Goal: Task Accomplishment & Management: Use online tool/utility

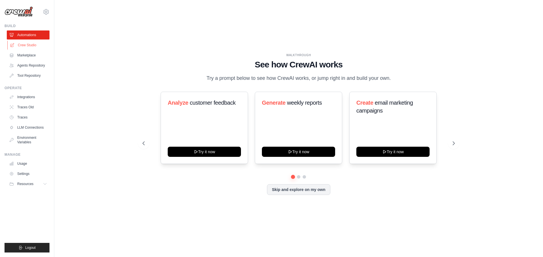
click at [22, 45] on link "Crew Studio" at bounding box center [28, 45] width 43 height 9
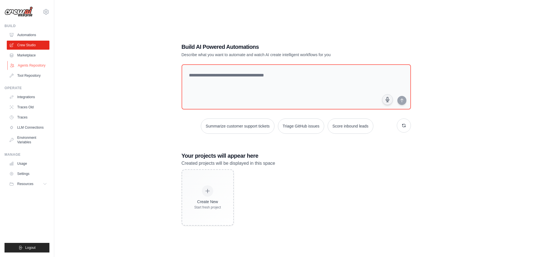
click at [25, 64] on link "Agents Repository" at bounding box center [28, 65] width 43 height 9
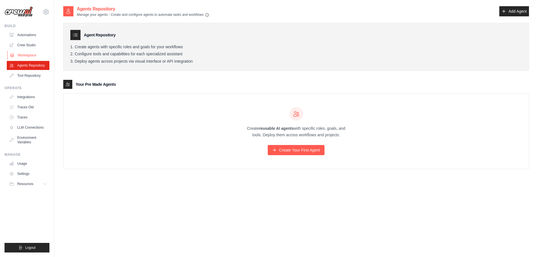
click at [25, 51] on link "Marketplace" at bounding box center [28, 55] width 43 height 9
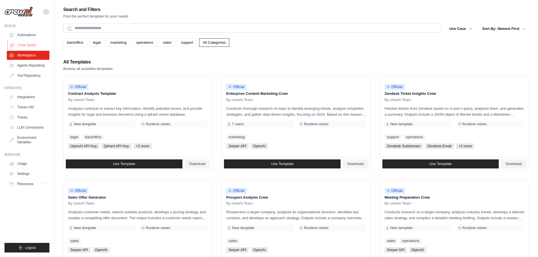
click at [26, 44] on link "Crew Studio" at bounding box center [28, 45] width 43 height 9
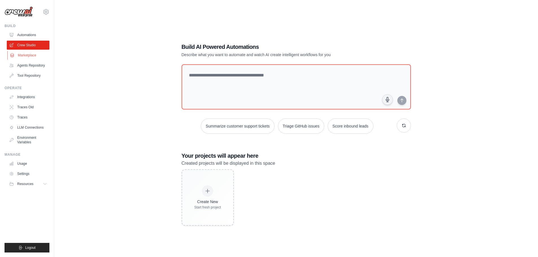
click at [27, 58] on link "Marketplace" at bounding box center [28, 55] width 43 height 9
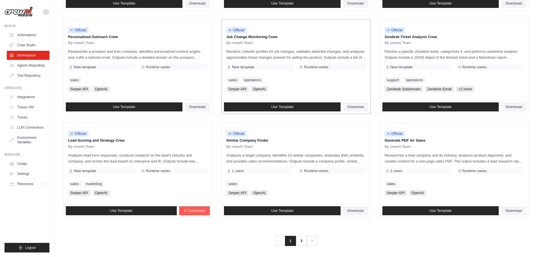
scroll to position [266, 0]
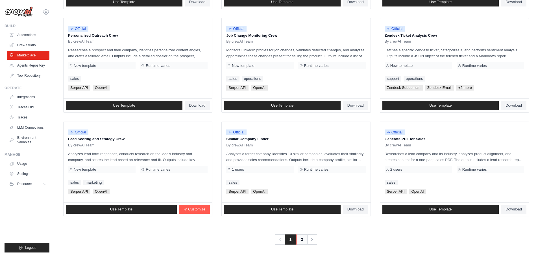
click at [300, 241] on link "2" at bounding box center [301, 240] width 11 height 10
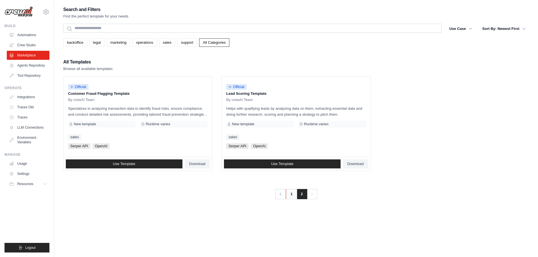
click at [293, 196] on link "1" at bounding box center [291, 194] width 11 height 10
click at [31, 66] on link "Agents Repository" at bounding box center [28, 65] width 43 height 9
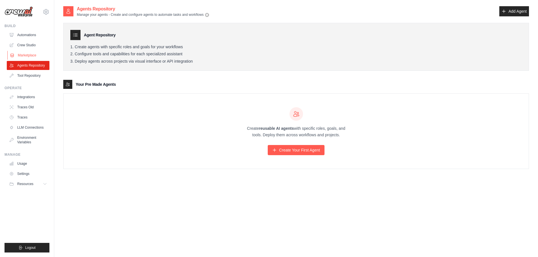
click at [22, 57] on link "Marketplace" at bounding box center [28, 55] width 43 height 9
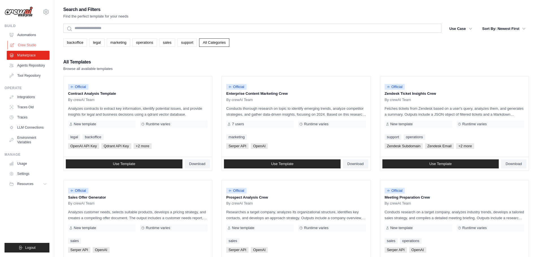
click at [25, 45] on link "Crew Studio" at bounding box center [28, 45] width 43 height 9
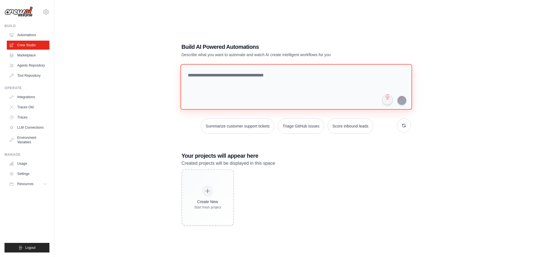
click at [257, 83] on textarea at bounding box center [296, 87] width 232 height 46
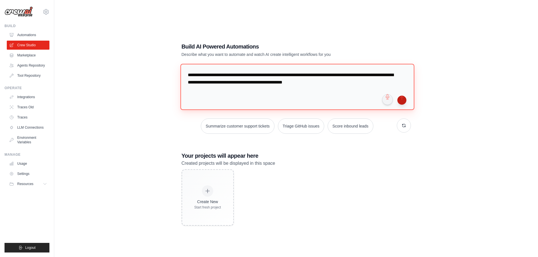
type textarea "**********"
click at [400, 100] on button "submit" at bounding box center [402, 100] width 9 height 9
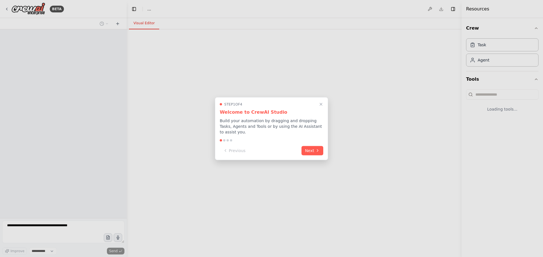
select select "****"
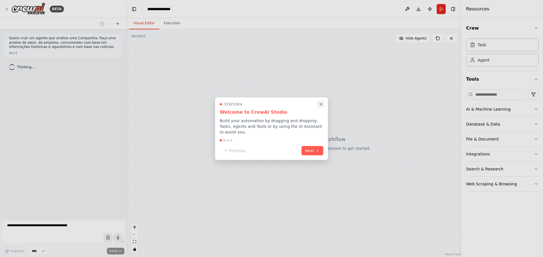
click at [320, 107] on icon "Close walkthrough" at bounding box center [320, 104] width 5 height 5
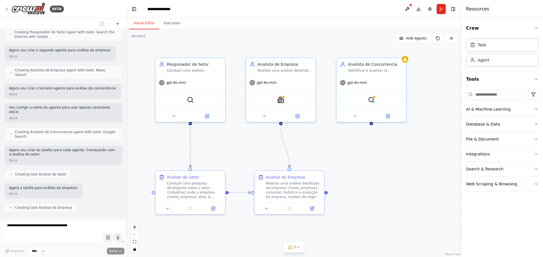
scroll to position [282, 0]
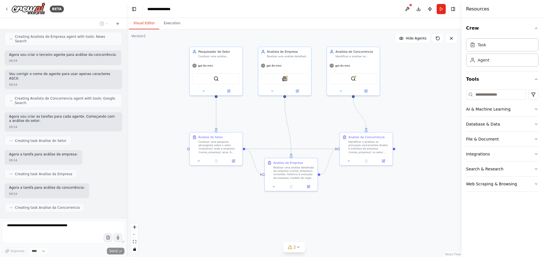
drag, startPoint x: 433, startPoint y: 130, endPoint x: 414, endPoint y: 106, distance: 31.0
click at [414, 106] on div ".deletable-edge-delete-btn { width: 20px; height: 20px; border: 0px solid #ffff…" at bounding box center [294, 143] width 335 height 228
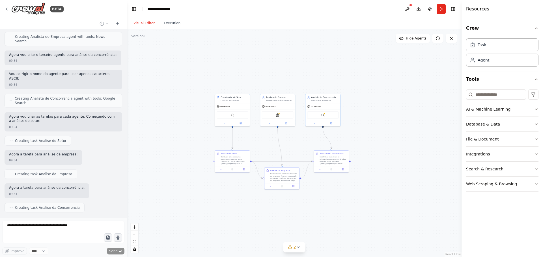
drag, startPoint x: 399, startPoint y: 122, endPoint x: 363, endPoint y: 135, distance: 38.0
click at [363, 135] on div ".deletable-edge-delete-btn { width: 20px; height: 20px; border: 0px solid #ffff…" at bounding box center [294, 143] width 335 height 228
click at [494, 107] on div "AI & Machine Learning" at bounding box center [488, 110] width 44 height 6
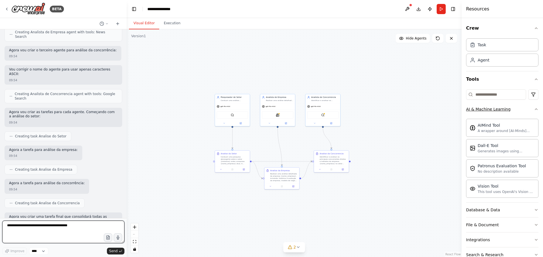
scroll to position [291, 0]
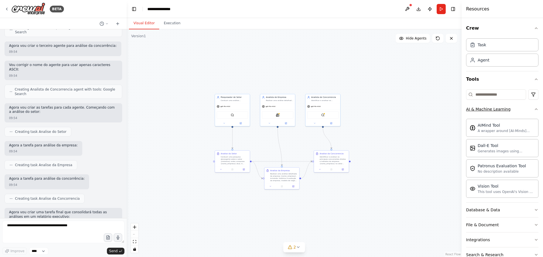
click at [521, 111] on button "AI & Machine Learning" at bounding box center [502, 109] width 72 height 15
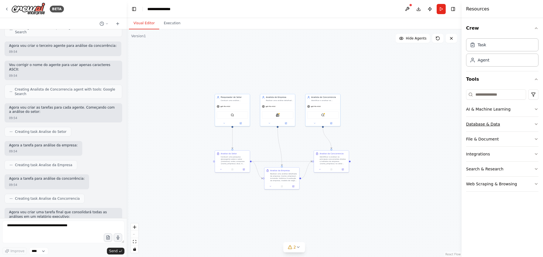
click at [518, 125] on button "Database & Data" at bounding box center [502, 124] width 72 height 15
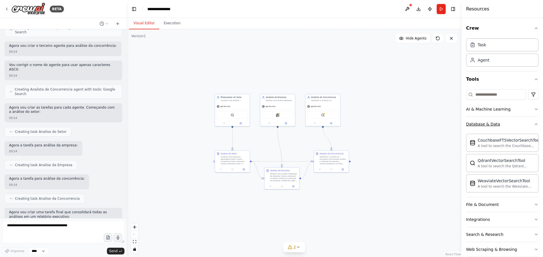
click at [518, 125] on button "Database & Data" at bounding box center [502, 124] width 72 height 15
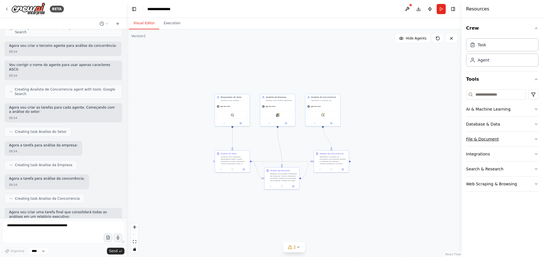
click at [513, 139] on button "File & Document" at bounding box center [502, 139] width 72 height 15
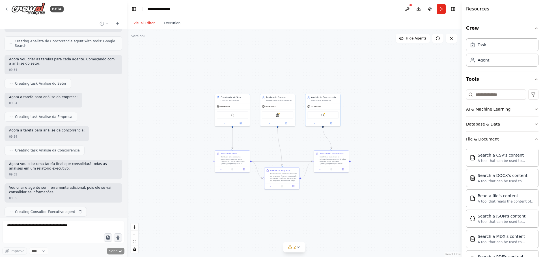
scroll to position [343, 0]
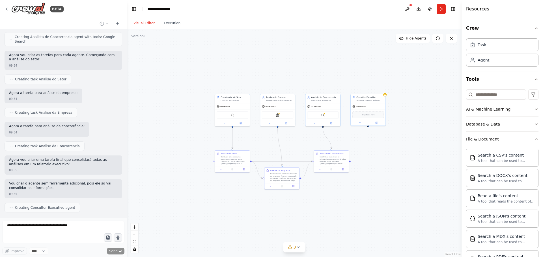
click at [513, 139] on button "File & Document" at bounding box center [502, 139] width 72 height 15
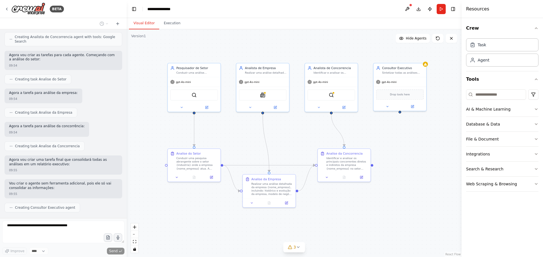
drag, startPoint x: 384, startPoint y: 136, endPoint x: 444, endPoint y: 121, distance: 62.0
click at [444, 121] on div ".deletable-edge-delete-btn { width: 20px; height: 20px; border: 0px solid #ffff…" at bounding box center [294, 143] width 335 height 228
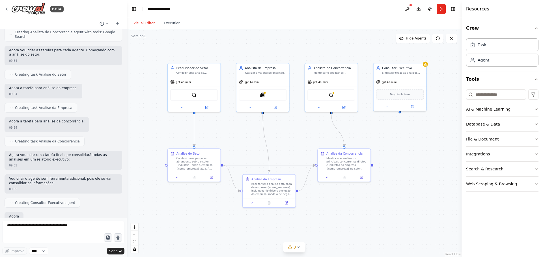
scroll to position [377, 0]
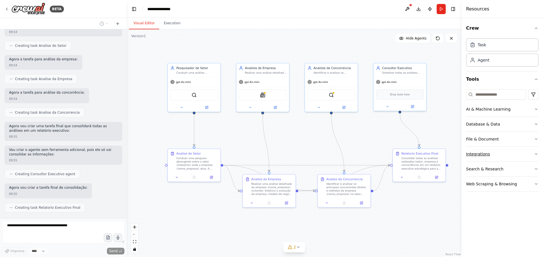
click at [515, 154] on button "Integrations" at bounding box center [502, 154] width 72 height 15
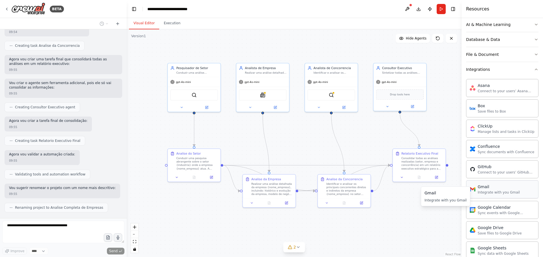
scroll to position [57, 0]
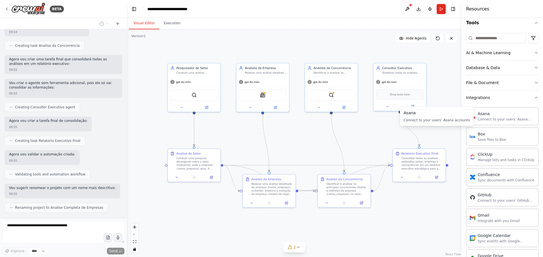
click at [498, 102] on button "Integrations" at bounding box center [502, 97] width 72 height 15
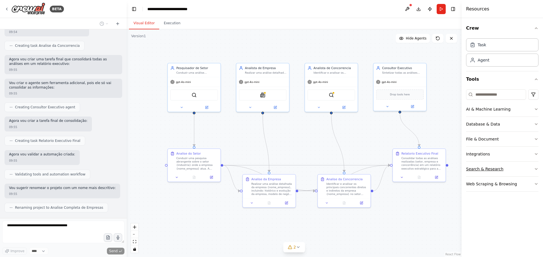
click at [510, 169] on button "Search & Research" at bounding box center [502, 169] width 72 height 15
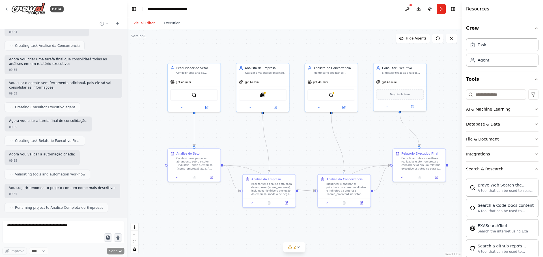
click at [510, 169] on button "Search & Research" at bounding box center [502, 169] width 72 height 15
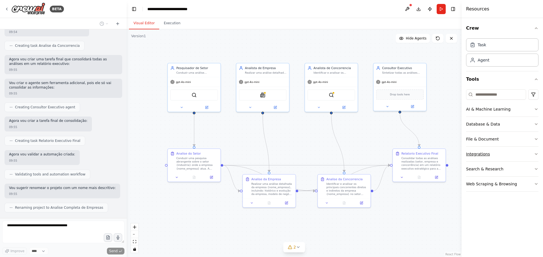
click at [501, 149] on button "Integrations" at bounding box center [502, 154] width 72 height 15
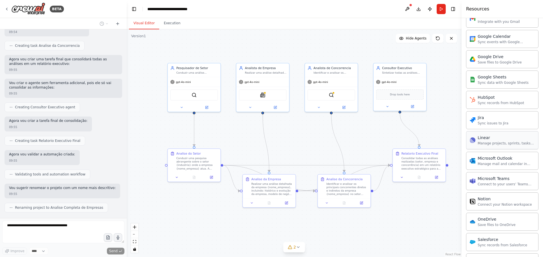
scroll to position [283, 0]
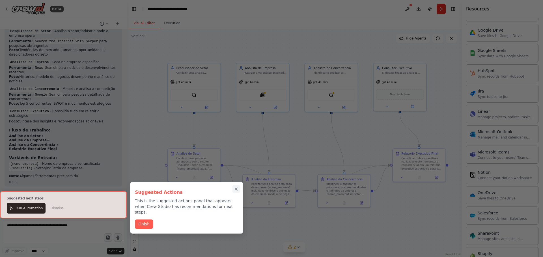
click at [236, 187] on icon "Close walkthrough" at bounding box center [235, 189] width 5 height 5
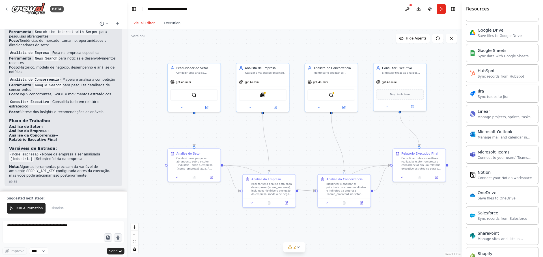
scroll to position [678, 0]
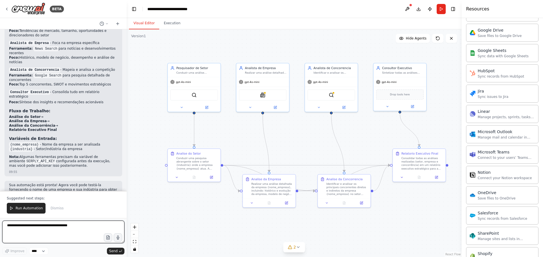
click at [59, 237] on textarea at bounding box center [63, 232] width 122 height 23
type textarea "*"
type textarea "**********"
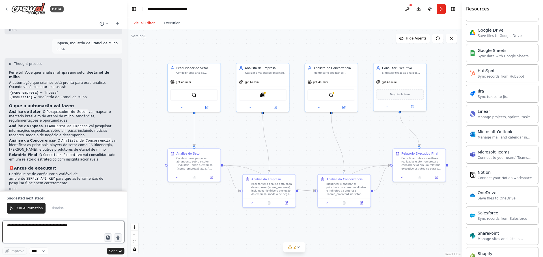
scroll to position [852, 0]
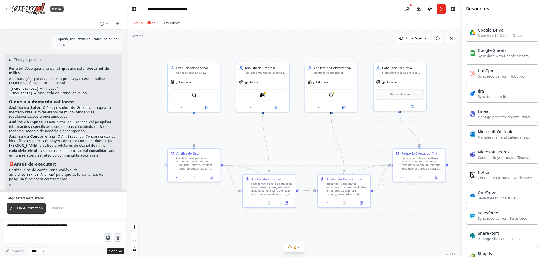
click at [37, 206] on button "Run Automation" at bounding box center [26, 208] width 39 height 11
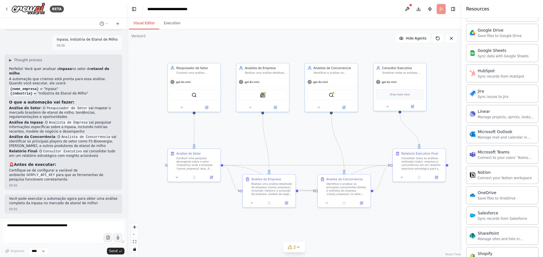
scroll to position [825, 0]
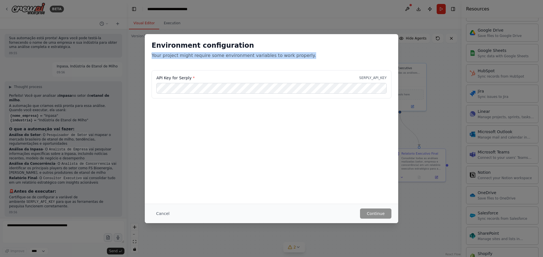
drag, startPoint x: 149, startPoint y: 54, endPoint x: 305, endPoint y: 61, distance: 156.2
click at [305, 61] on div "Environment configuration Your project might require some environment variables…" at bounding box center [271, 52] width 253 height 36
copy p "Your project might require some environment variables to work properly."
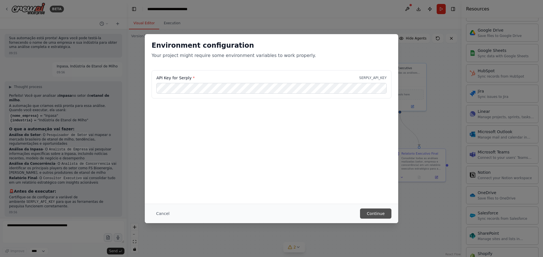
click at [381, 209] on button "Continue" at bounding box center [375, 214] width 31 height 10
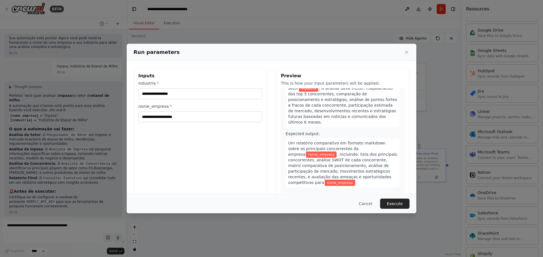
scroll to position [409, 0]
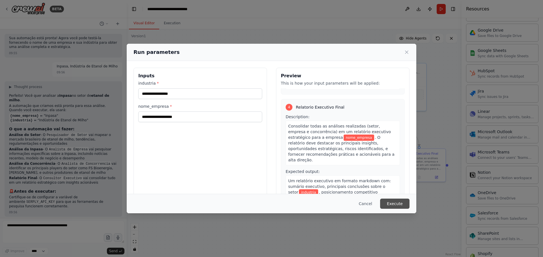
click at [400, 206] on button "Execute" at bounding box center [394, 204] width 29 height 10
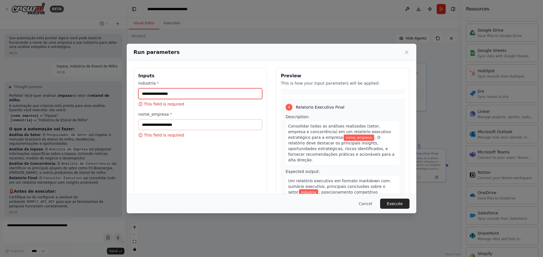
click at [186, 90] on input "industria *" at bounding box center [200, 93] width 124 height 11
type input "******"
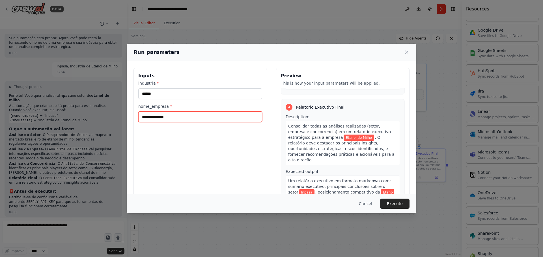
type input "**********"
click at [393, 205] on button "Execute" at bounding box center [394, 204] width 29 height 10
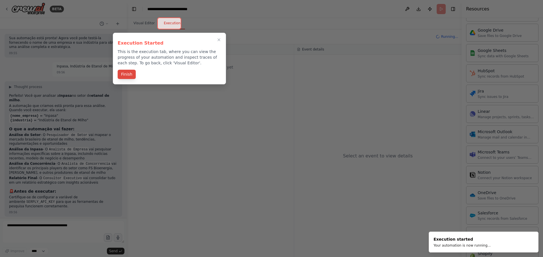
click at [130, 74] on button "Finish" at bounding box center [127, 74] width 18 height 9
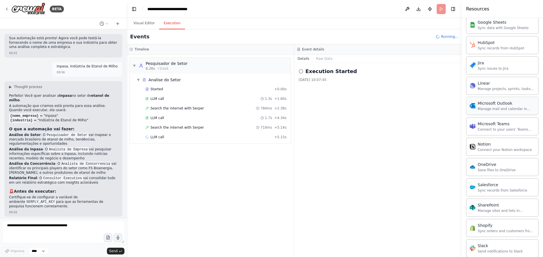
scroll to position [396, 0]
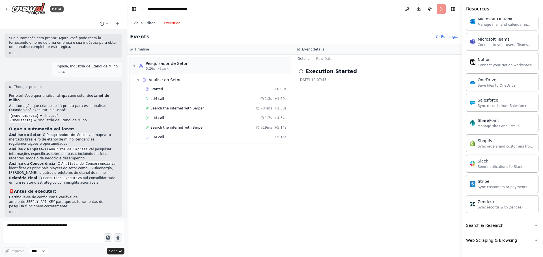
click at [501, 227] on button "Search & Research" at bounding box center [502, 225] width 72 height 15
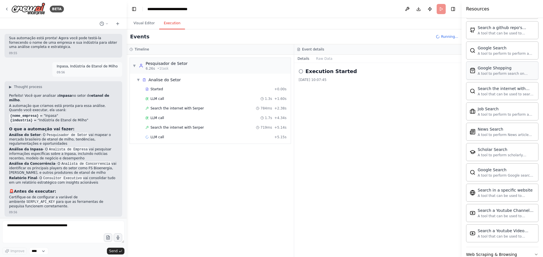
scroll to position [685, 0]
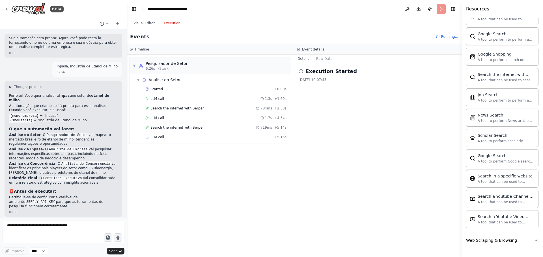
click at [522, 240] on button "Web Scraping & Browsing" at bounding box center [502, 240] width 72 height 15
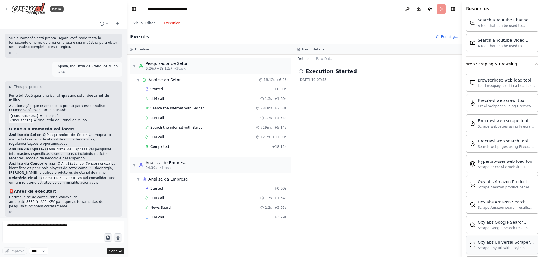
scroll to position [826, 0]
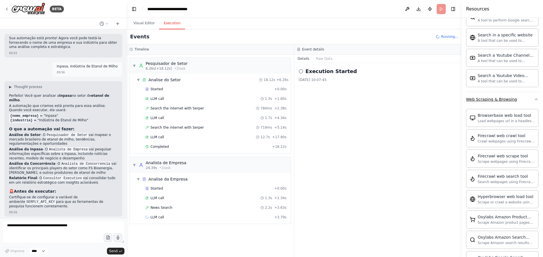
click at [521, 97] on button "Web Scraping & Browsing" at bounding box center [502, 99] width 72 height 15
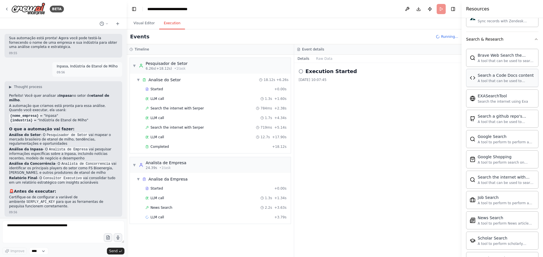
scroll to position [487, 0]
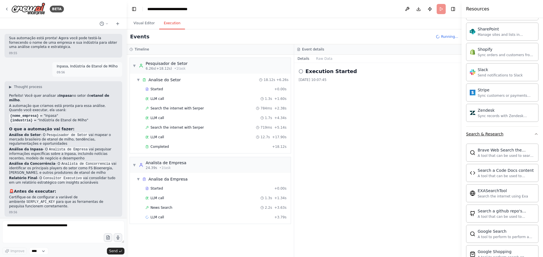
click at [515, 134] on button "Search & Research" at bounding box center [502, 134] width 72 height 15
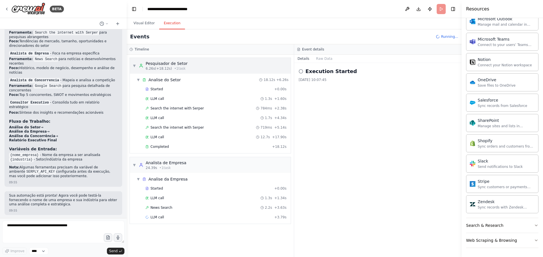
scroll to position [656, 0]
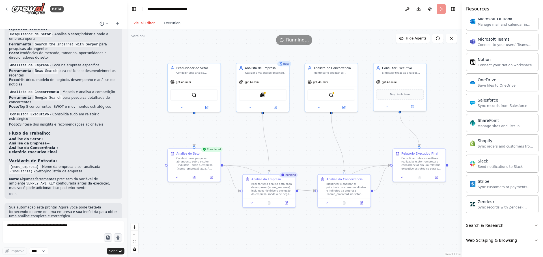
click at [137, 24] on button "Visual Editor" at bounding box center [144, 24] width 30 height 12
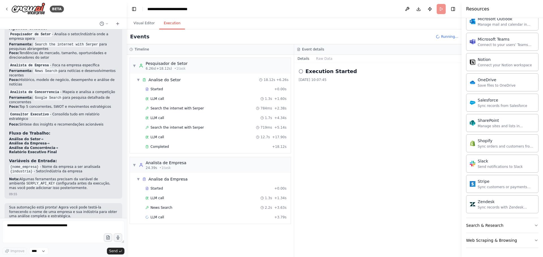
click at [174, 25] on button "Execution" at bounding box center [172, 24] width 26 height 12
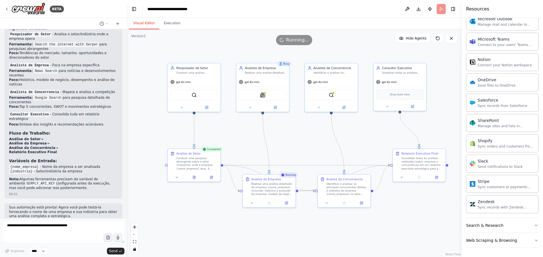
click at [148, 23] on button "Visual Editor" at bounding box center [144, 24] width 30 height 12
click at [165, 23] on button "Execution" at bounding box center [172, 24] width 26 height 12
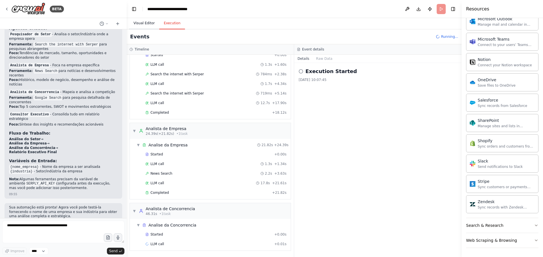
scroll to position [44, 0]
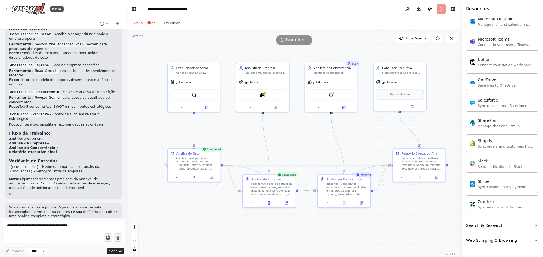
click at [144, 24] on button "Visual Editor" at bounding box center [144, 24] width 30 height 12
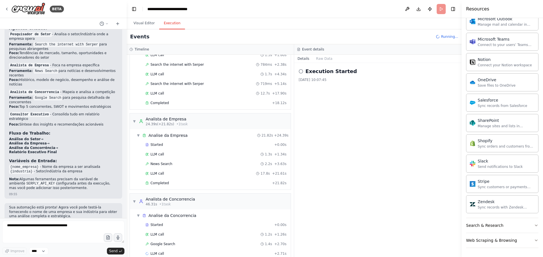
click at [166, 23] on button "Execution" at bounding box center [172, 24] width 26 height 12
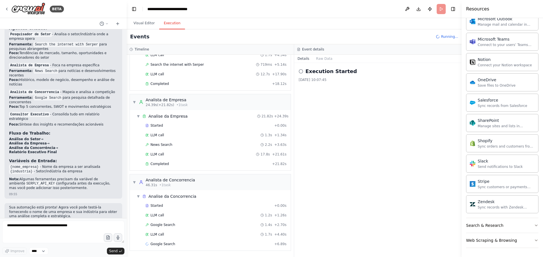
scroll to position [73, 0]
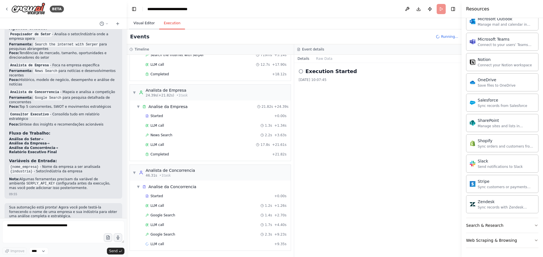
click at [148, 24] on button "Visual Editor" at bounding box center [144, 24] width 30 height 12
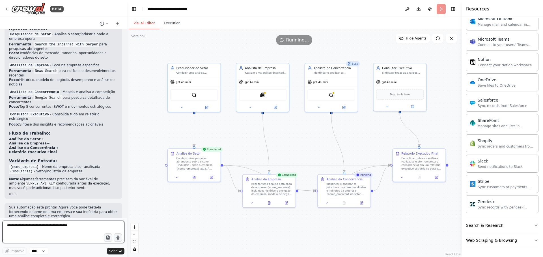
click at [55, 228] on textarea at bounding box center [63, 232] width 122 height 23
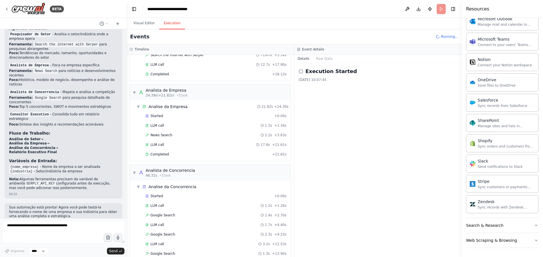
click at [174, 23] on button "Execution" at bounding box center [172, 24] width 26 height 12
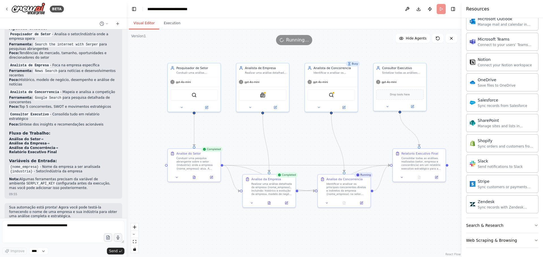
click at [143, 20] on button "Visual Editor" at bounding box center [144, 24] width 30 height 12
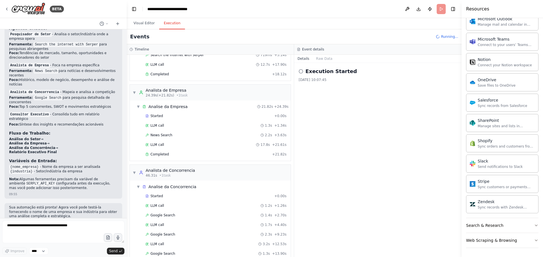
click at [167, 20] on button "Execution" at bounding box center [172, 24] width 26 height 12
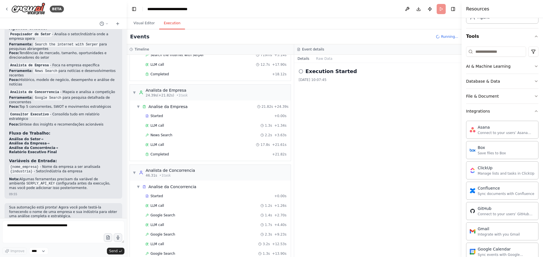
scroll to position [0, 0]
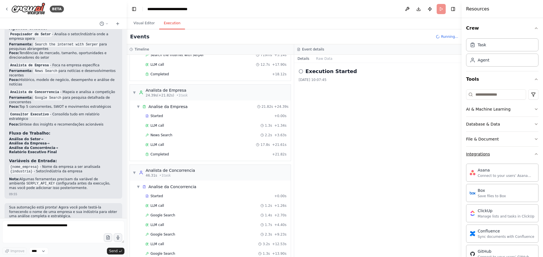
click at [510, 152] on button "Integrations" at bounding box center [502, 154] width 72 height 15
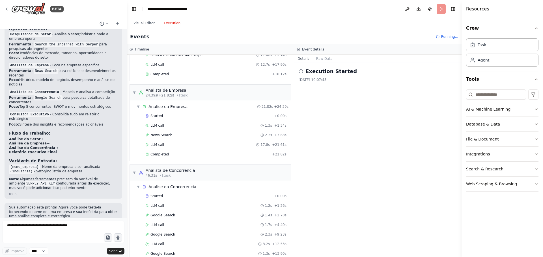
click at [519, 155] on button "Integrations" at bounding box center [502, 154] width 72 height 15
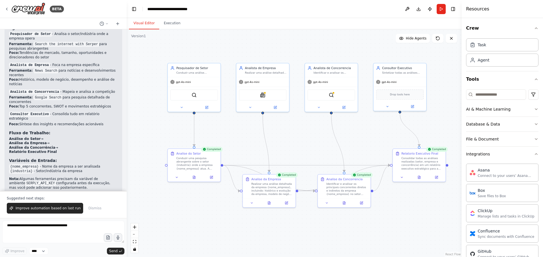
click at [142, 26] on button "Visual Editor" at bounding box center [144, 24] width 30 height 12
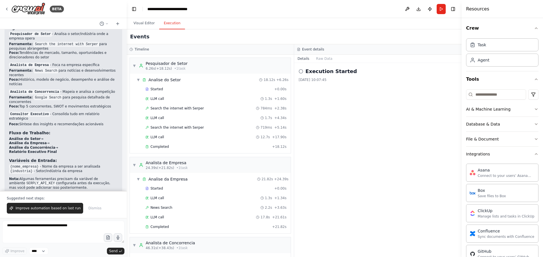
click at [161, 24] on button "Execution" at bounding box center [172, 24] width 26 height 12
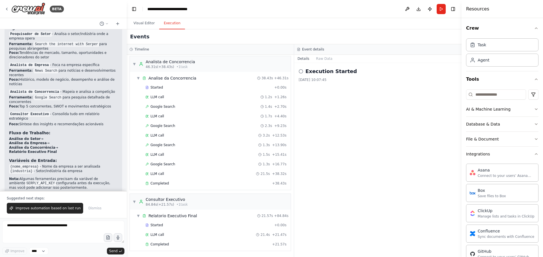
scroll to position [182, 0]
click at [182, 217] on div "Relatorio Executivo Final" at bounding box center [172, 216] width 49 height 6
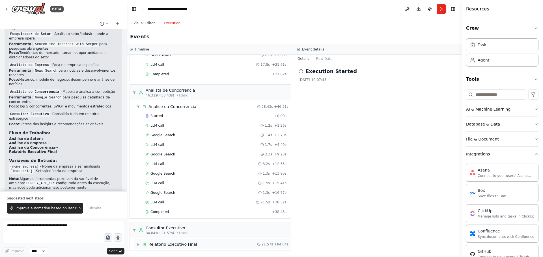
click at [176, 245] on div "Relatorio Executivo Final" at bounding box center [172, 245] width 49 height 6
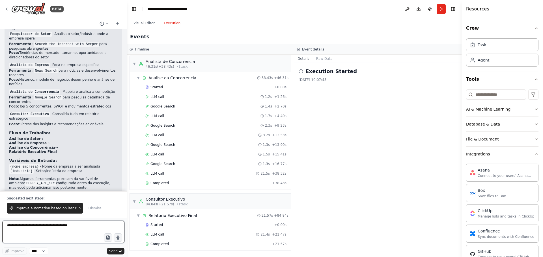
click at [48, 230] on textarea at bounding box center [63, 232] width 122 height 23
type textarea "**********"
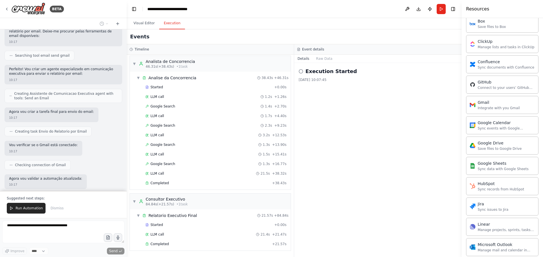
scroll to position [1082, 0]
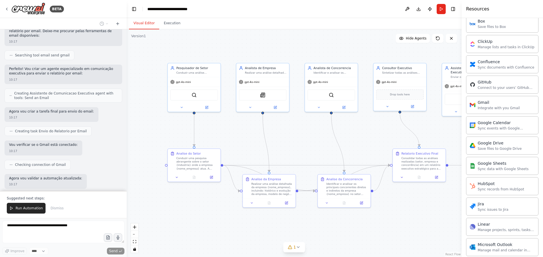
click at [147, 26] on button "Visual Editor" at bounding box center [144, 24] width 30 height 12
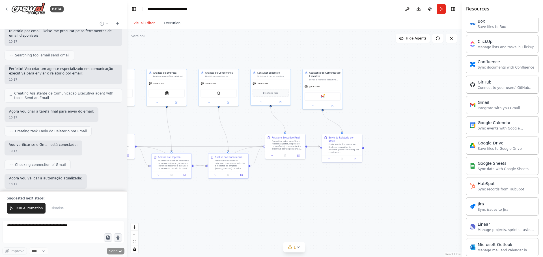
drag, startPoint x: 387, startPoint y: 211, endPoint x: 283, endPoint y: 185, distance: 107.3
click at [283, 185] on div ".deletable-edge-delete-btn { width: 20px; height: 20px; border: 0px solid #ffff…" at bounding box center [294, 143] width 335 height 228
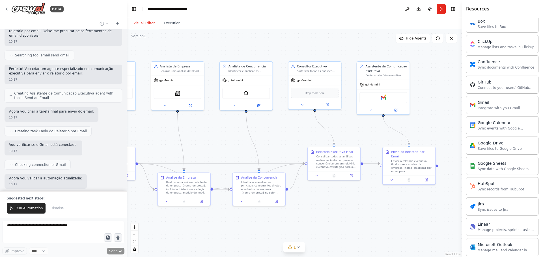
drag, startPoint x: 288, startPoint y: 179, endPoint x: 339, endPoint y: 207, distance: 58.2
click at [339, 207] on div ".deletable-edge-delete-btn { width: 20px; height: 20px; border: 0px solid #ffff…" at bounding box center [294, 143] width 335 height 228
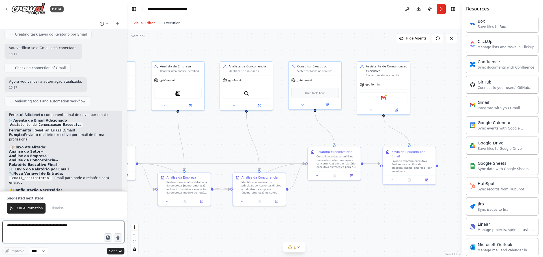
scroll to position [1183, 0]
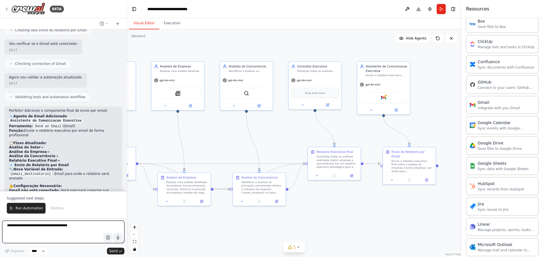
click at [34, 227] on textarea at bounding box center [63, 232] width 122 height 23
click at [29, 210] on span "Run Automation" at bounding box center [29, 208] width 27 height 5
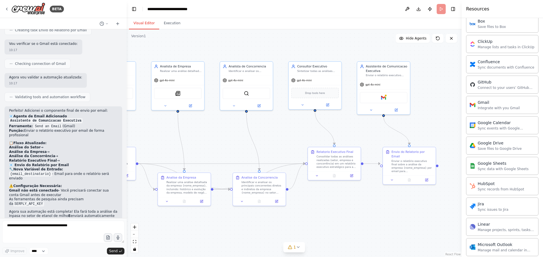
scroll to position [1156, 0]
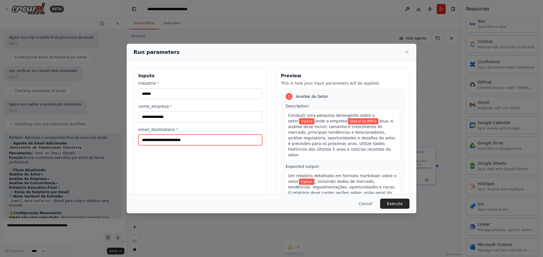
click at [173, 144] on input "email_destinatario *" at bounding box center [200, 140] width 124 height 11
type input "**********"
click at [402, 206] on button "Execute" at bounding box center [394, 204] width 29 height 10
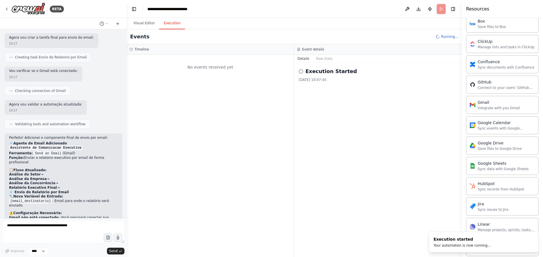
scroll to position [0, 0]
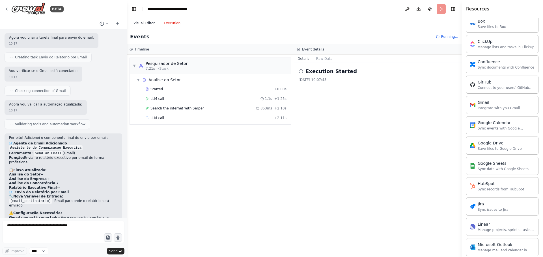
click at [149, 24] on button "Visual Editor" at bounding box center [144, 24] width 30 height 12
click at [172, 26] on button "Execution" at bounding box center [172, 24] width 26 height 12
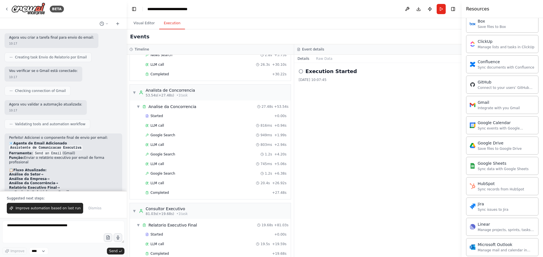
scroll to position [1183, 0]
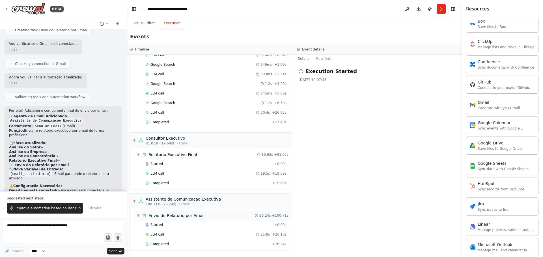
click at [196, 218] on div "Envio do Relatorio por Email" at bounding box center [176, 216] width 56 height 6
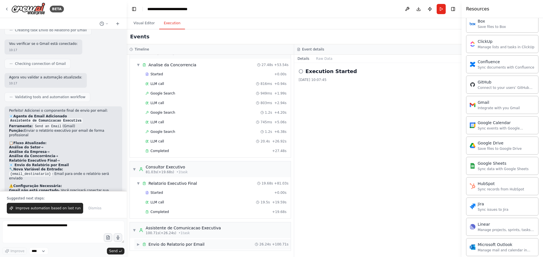
click at [181, 242] on div "Envio do Relatorio por Email" at bounding box center [176, 245] width 56 height 6
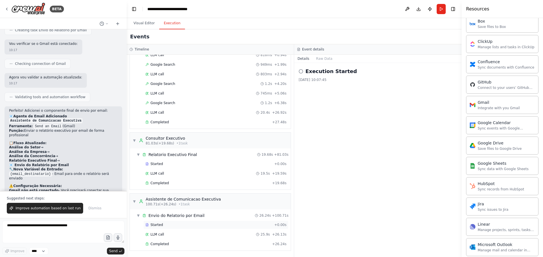
click at [172, 225] on div "Started" at bounding box center [208, 225] width 127 height 5
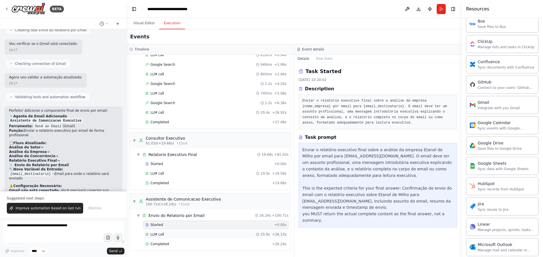
click at [172, 235] on div "LLM call 25.9s + 26.13s" at bounding box center [215, 235] width 141 height 5
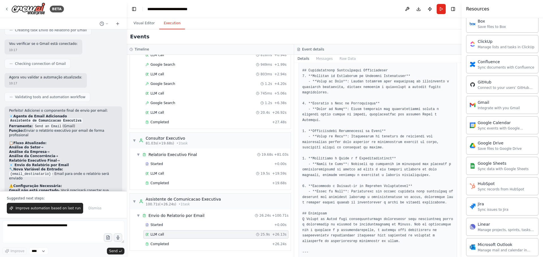
scroll to position [600, 0]
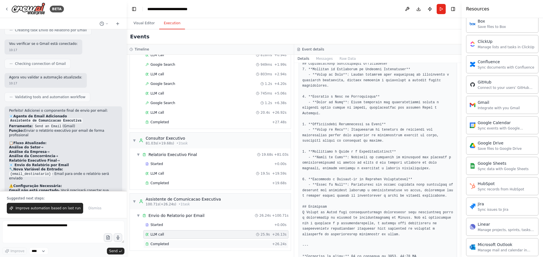
click at [163, 245] on span "Completed" at bounding box center [159, 244] width 18 height 5
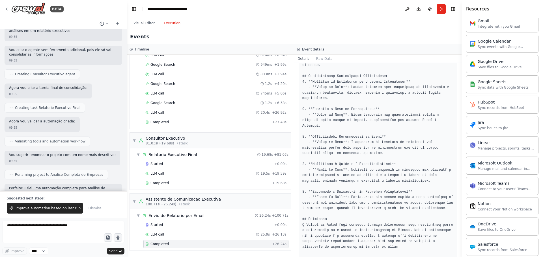
scroll to position [226, 0]
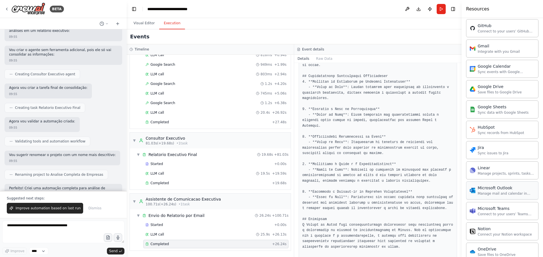
click at [501, 193] on div "Manage mail and calendar in Outlook" at bounding box center [505, 194] width 57 height 5
click at [484, 193] on div "Manage mail and calendar in Outlook" at bounding box center [505, 194] width 57 height 5
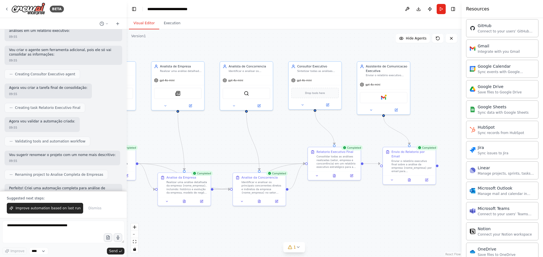
click at [140, 23] on button "Visual Editor" at bounding box center [144, 24] width 30 height 12
click at [388, 97] on img at bounding box center [387, 96] width 5 height 5
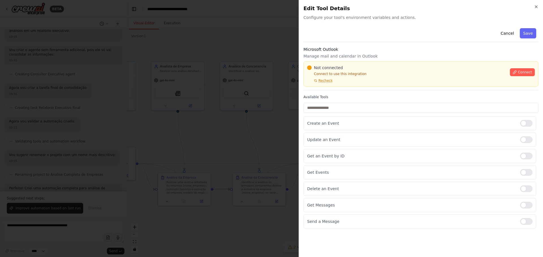
click at [533, 5] on h2 "Edit Tool Details" at bounding box center [420, 9] width 235 height 8
click at [534, 7] on icon "button" at bounding box center [536, 7] width 5 height 5
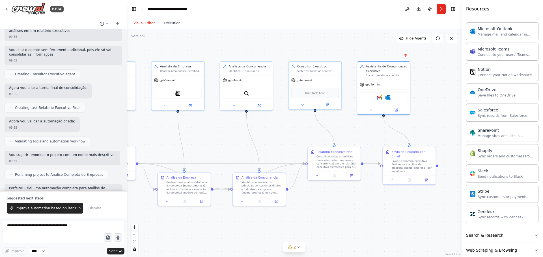
scroll to position [396, 0]
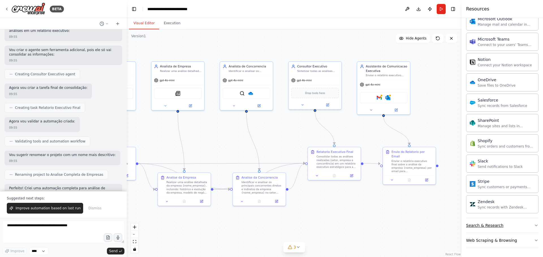
click at [509, 225] on button "Search & Research" at bounding box center [502, 225] width 72 height 15
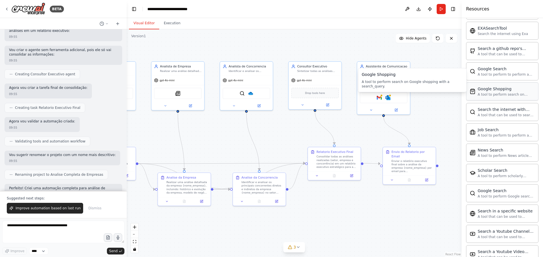
scroll to position [685, 0]
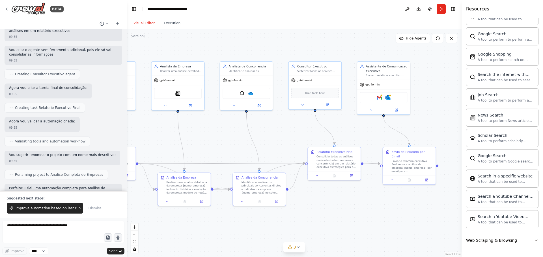
click at [517, 244] on button "Web Scraping & Browsing" at bounding box center [502, 240] width 72 height 15
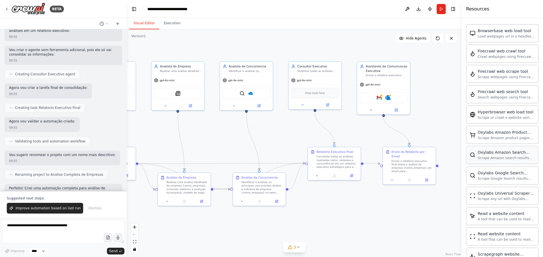
scroll to position [995, 0]
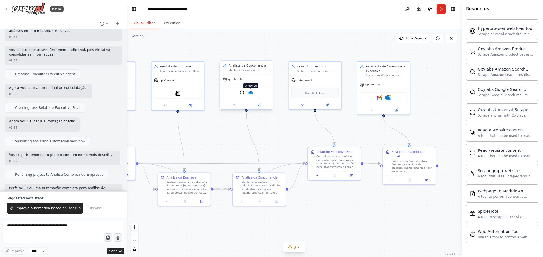
click at [250, 94] on img at bounding box center [250, 92] width 5 height 5
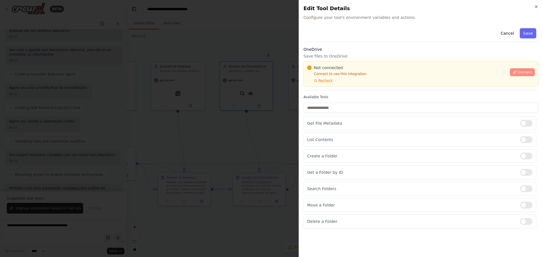
click at [518, 74] on button "Connect" at bounding box center [522, 72] width 25 height 8
click at [343, 81] on div "Not connected Connect to use this integration Recheck" at bounding box center [406, 74] width 199 height 18
click at [372, 71] on div "Not connected Connect to use this integration Recheck" at bounding box center [406, 74] width 199 height 18
click at [338, 83] on div "Not connected Connect to use this integration Recheck" at bounding box center [406, 74] width 199 height 18
click at [384, 32] on div "Cancel Save" at bounding box center [420, 34] width 235 height 16
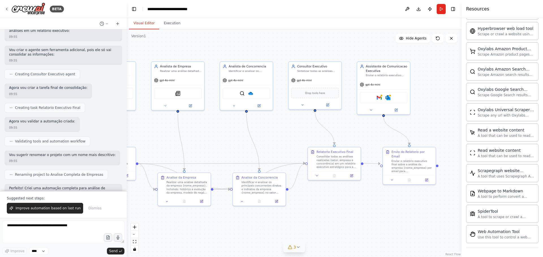
click at [296, 250] on icon at bounding box center [298, 247] width 5 height 5
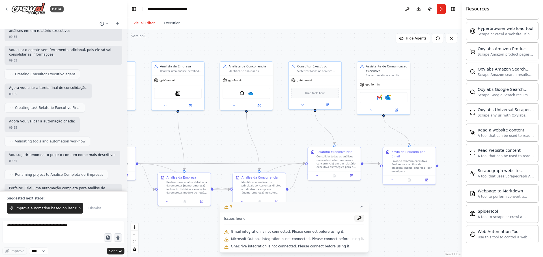
click at [354, 220] on button at bounding box center [359, 218] width 10 height 7
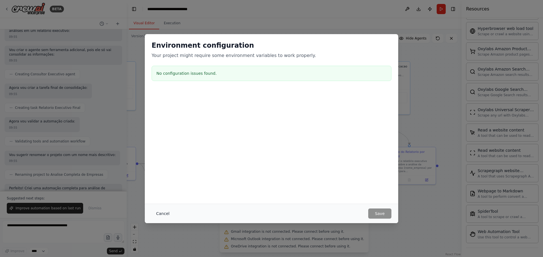
click at [162, 211] on button "Cancel" at bounding box center [162, 214] width 22 height 10
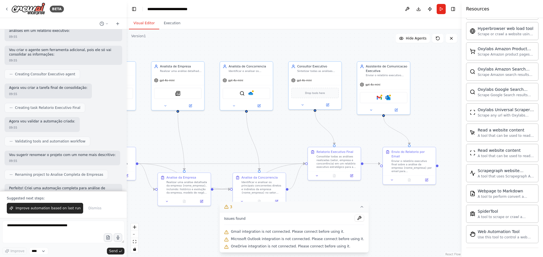
click at [229, 207] on icon at bounding box center [226, 207] width 5 height 5
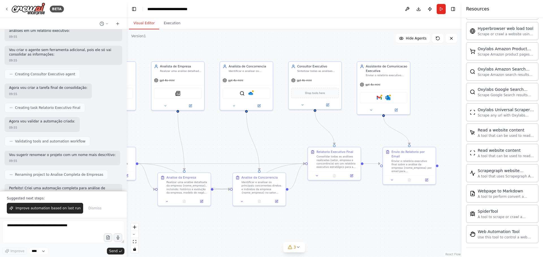
click at [427, 77] on div ".deletable-edge-delete-btn { width: 20px; height: 20px; border: 0px solid #ffff…" at bounding box center [294, 143] width 335 height 228
click at [249, 94] on img at bounding box center [250, 92] width 5 height 5
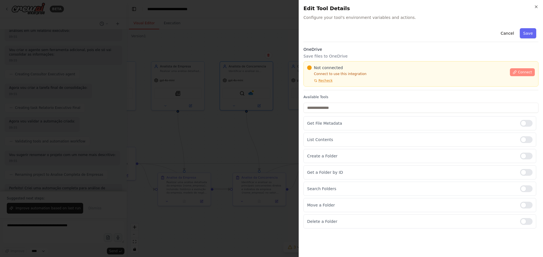
click at [523, 72] on span "Connect" at bounding box center [525, 72] width 14 height 5
click at [341, 82] on div "Not connected Connect to use this integration Recheck" at bounding box center [406, 74] width 199 height 18
click at [233, 107] on div at bounding box center [271, 128] width 543 height 257
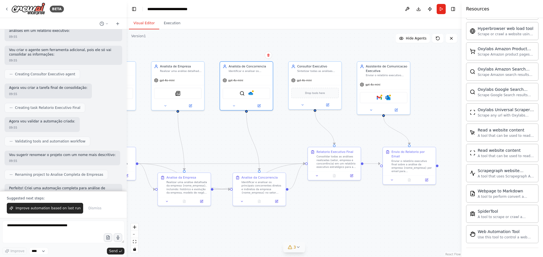
click at [303, 249] on button "3" at bounding box center [294, 247] width 22 height 10
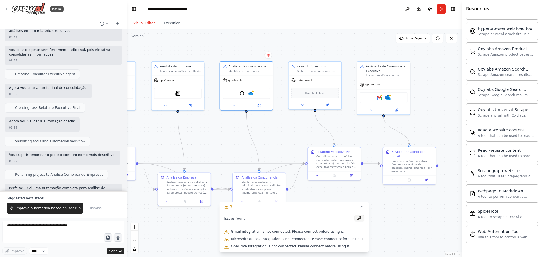
click at [354, 217] on button at bounding box center [359, 218] width 10 height 7
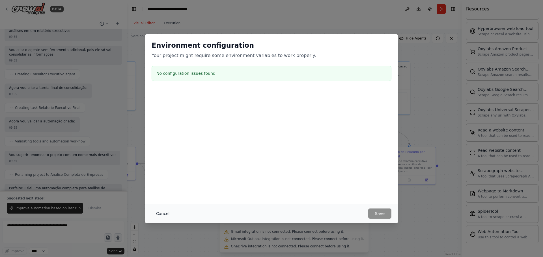
click at [161, 212] on button "Cancel" at bounding box center [162, 214] width 22 height 10
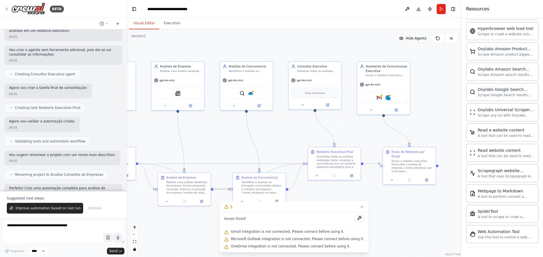
click at [417, 38] on span "Hide Agents" at bounding box center [416, 38] width 21 height 5
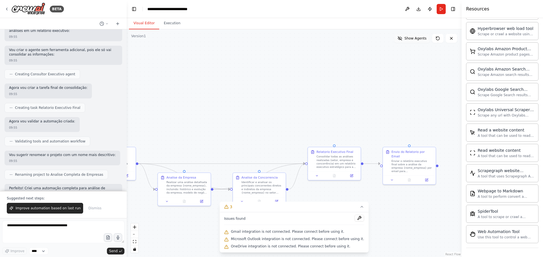
click at [417, 38] on span "Show Agents" at bounding box center [415, 38] width 22 height 5
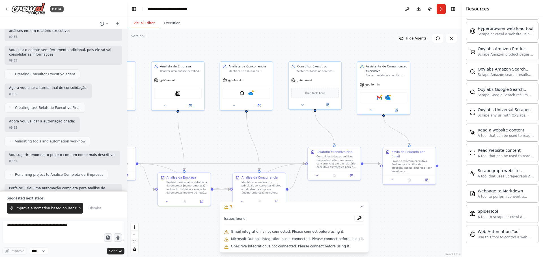
click at [417, 38] on span "Hide Agents" at bounding box center [416, 38] width 21 height 5
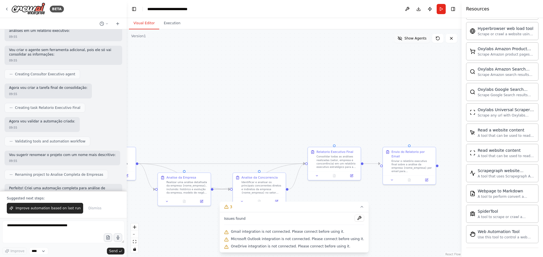
click at [417, 38] on span "Show Agents" at bounding box center [415, 38] width 22 height 5
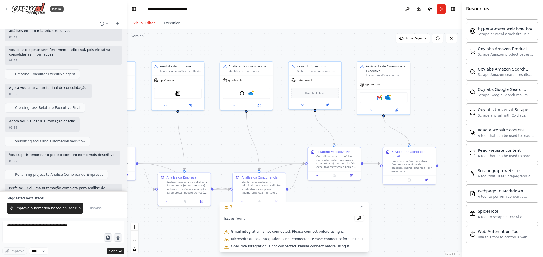
click at [421, 239] on div ".deletable-edge-delete-btn { width: 20px; height: 20px; border: 0px solid #ffff…" at bounding box center [294, 143] width 335 height 228
click at [359, 206] on icon at bounding box center [361, 207] width 5 height 5
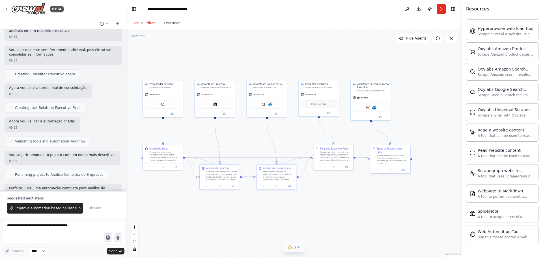
drag, startPoint x: 325, startPoint y: 204, endPoint x: 323, endPoint y: 190, distance: 14.3
click at [323, 190] on div ".deletable-edge-delete-btn { width: 20px; height: 20px; border: 0px solid #ffff…" at bounding box center [294, 143] width 335 height 228
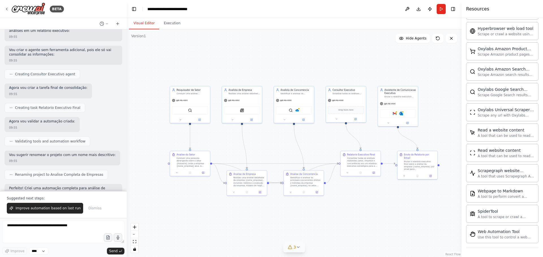
drag, startPoint x: 323, startPoint y: 190, endPoint x: 350, endPoint y: 196, distance: 27.8
click at [350, 196] on div ".deletable-edge-delete-btn { width: 20px; height: 20px; border: 0px solid #ffff…" at bounding box center [294, 143] width 335 height 228
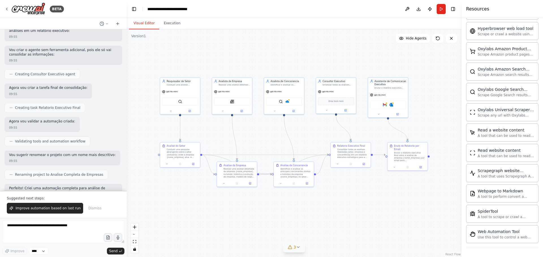
drag, startPoint x: 369, startPoint y: 192, endPoint x: 359, endPoint y: 183, distance: 13.2
click at [359, 183] on div ".deletable-edge-delete-btn { width: 20px; height: 20px; border: 0px solid #ffff…" at bounding box center [294, 143] width 335 height 228
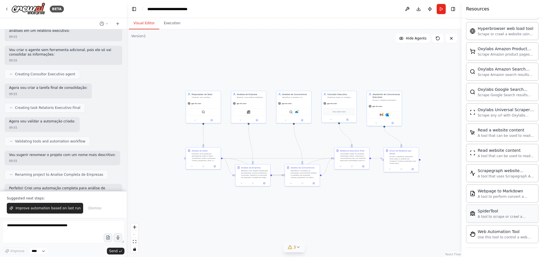
click at [496, 222] on div "SpiderTool A tool to scrape or crawl a website and return LLM-ready content." at bounding box center [502, 214] width 72 height 18
click at [401, 192] on div ".deletable-edge-delete-btn { width: 20px; height: 20px; border: 0px solid #ffff…" at bounding box center [294, 143] width 335 height 228
drag, startPoint x: 396, startPoint y: 192, endPoint x: 404, endPoint y: 187, distance: 9.8
click at [404, 187] on div ".deletable-edge-delete-btn { width: 20px; height: 20px; border: 0px solid #ffff…" at bounding box center [294, 143] width 335 height 228
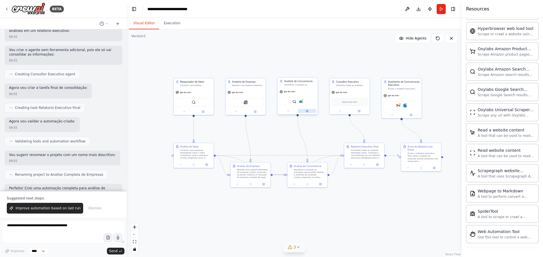
click at [306, 112] on icon at bounding box center [307, 111] width 2 height 2
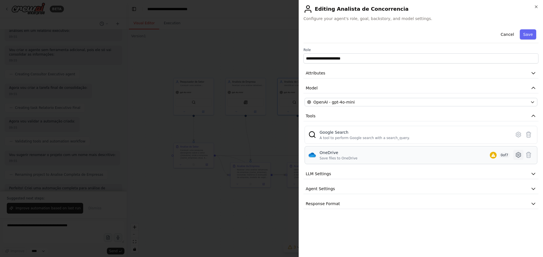
click at [519, 157] on icon at bounding box center [518, 155] width 7 height 7
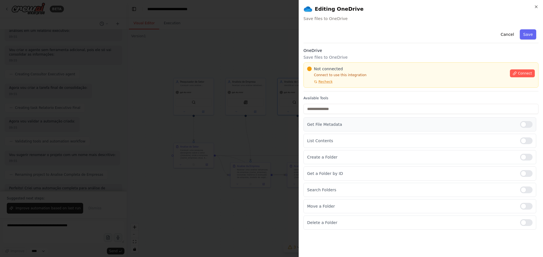
click at [521, 124] on div at bounding box center [526, 124] width 12 height 7
click at [481, 121] on div "Get File Metadata" at bounding box center [419, 125] width 233 height 14
click at [527, 139] on div at bounding box center [526, 141] width 12 height 7
click at [527, 157] on div at bounding box center [526, 157] width 12 height 7
click at [525, 172] on div at bounding box center [526, 173] width 12 height 7
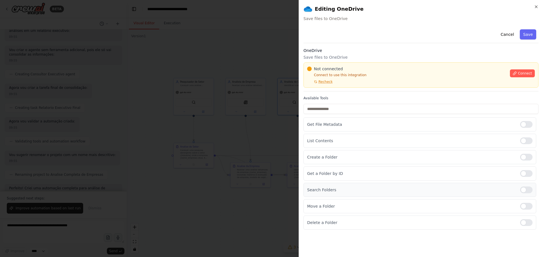
click at [527, 187] on div at bounding box center [526, 190] width 12 height 7
click at [522, 72] on span "Connect" at bounding box center [525, 73] width 14 height 5
click at [320, 82] on span "Recheck" at bounding box center [325, 82] width 14 height 5
click at [370, 71] on div "Not connected" at bounding box center [406, 69] width 199 height 6
click at [423, 60] on p "Save files to OneDrive" at bounding box center [420, 58] width 235 height 6
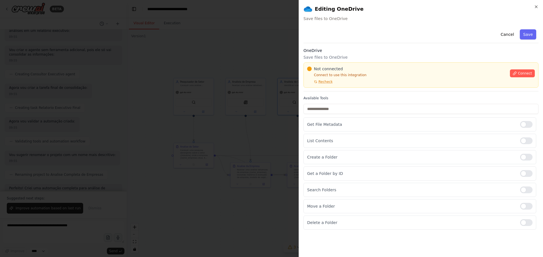
click at [345, 79] on div "Not connected Connect to use this integration Recheck" at bounding box center [406, 75] width 199 height 18
click at [372, 69] on div "Not connected" at bounding box center [406, 69] width 199 height 6
click at [259, 60] on div at bounding box center [271, 128] width 543 height 257
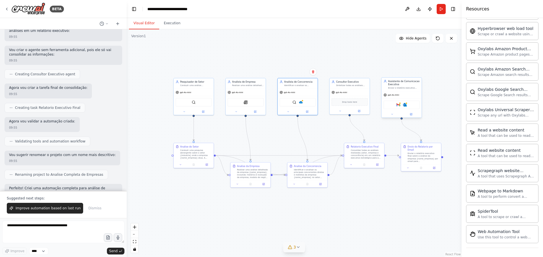
click at [406, 108] on div "Gmail Microsoft Outlook" at bounding box center [401, 105] width 36 height 8
click at [406, 105] on img at bounding box center [405, 105] width 4 height 4
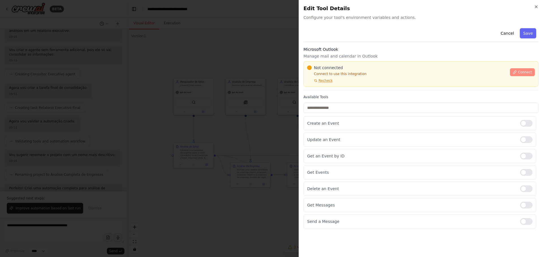
click at [530, 70] on span "Connect" at bounding box center [525, 72] width 14 height 5
click at [330, 83] on span "Recheck" at bounding box center [325, 81] width 14 height 5
click at [378, 49] on h3 "Microsoft Outlook" at bounding box center [420, 50] width 235 height 6
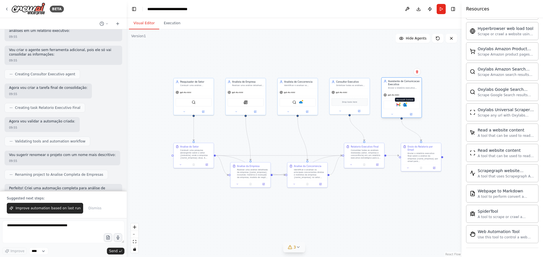
click at [406, 105] on img at bounding box center [405, 105] width 4 height 4
click at [404, 105] on img at bounding box center [405, 105] width 4 height 4
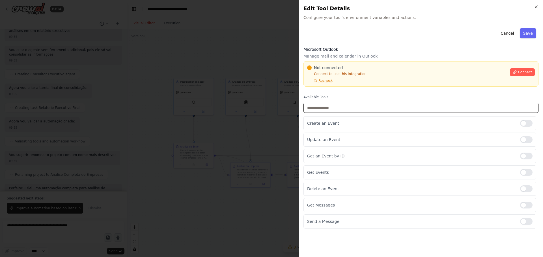
click at [352, 110] on input "text" at bounding box center [420, 108] width 235 height 10
click at [537, 6] on icon "button" at bounding box center [536, 7] width 5 height 5
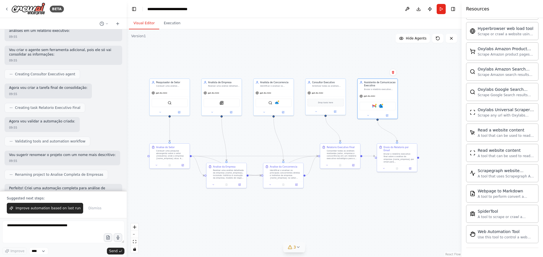
drag, startPoint x: 420, startPoint y: 60, endPoint x: 396, endPoint y: 61, distance: 24.0
click at [396, 61] on div ".deletable-edge-delete-btn { width: 20px; height: 20px; border: 0px solid #ffff…" at bounding box center [294, 143] width 335 height 228
